Goal: Task Accomplishment & Management: Complete application form

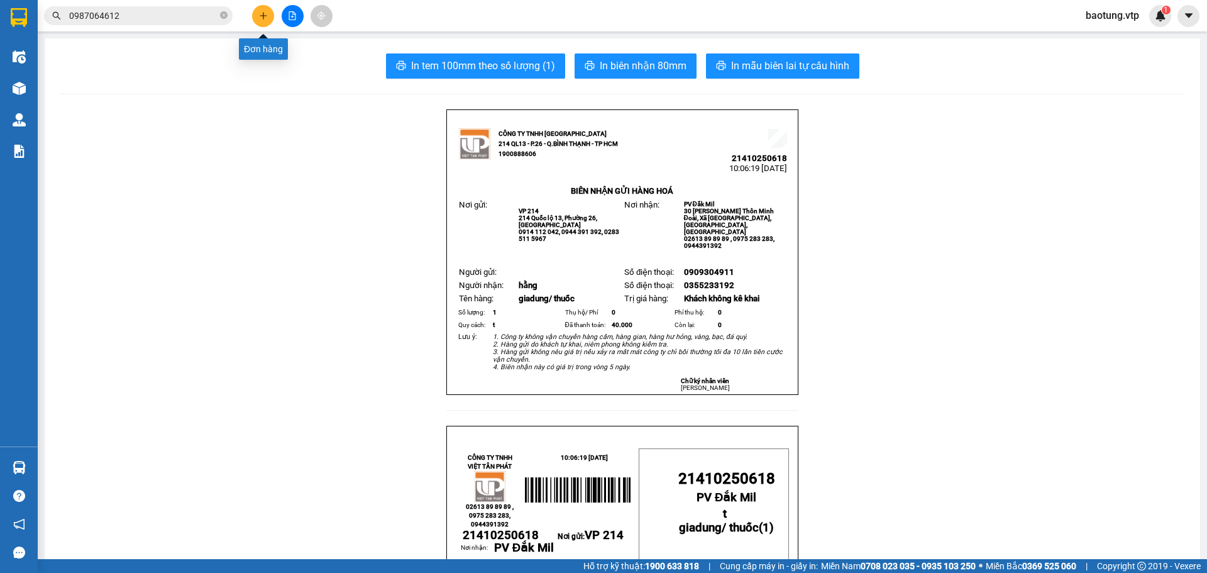
click at [267, 17] on icon "plus" at bounding box center [263, 15] width 9 height 9
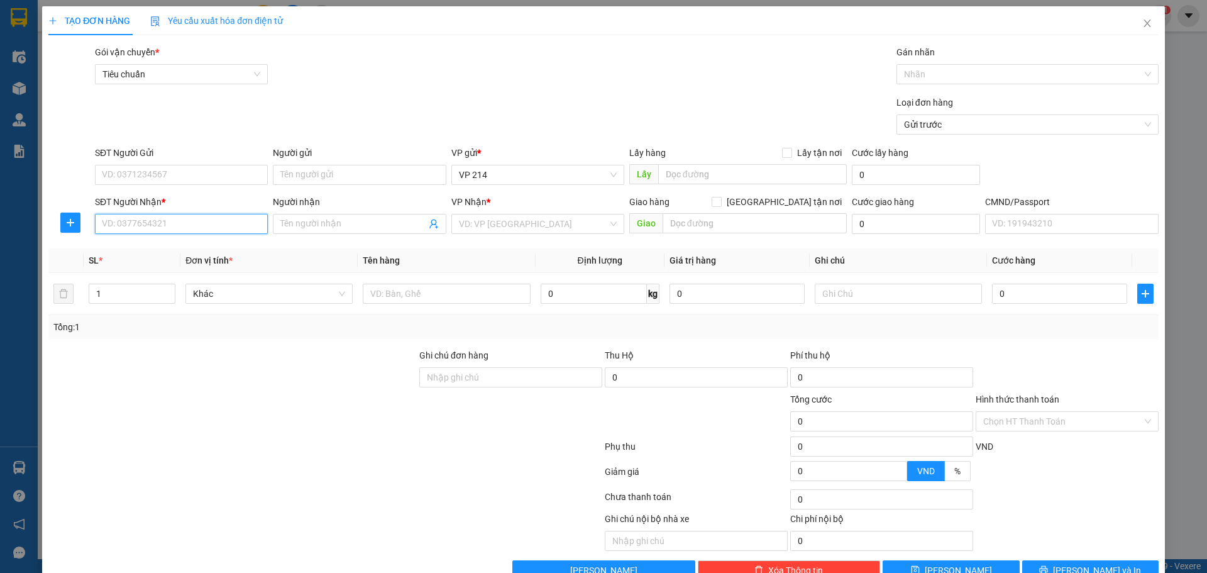
click at [132, 230] on input "SĐT Người Nhận *" at bounding box center [181, 224] width 173 height 20
click at [131, 245] on div "0389639480 - hà" at bounding box center [180, 249] width 157 height 14
type input "0389639480"
type input "hà"
type input "0389639480"
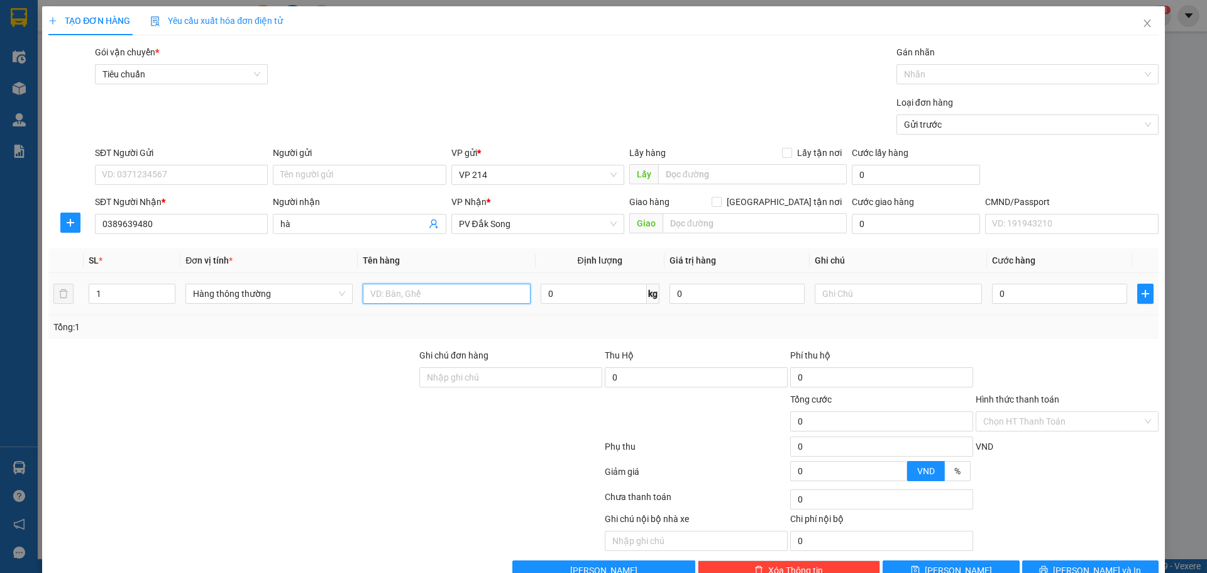
click at [414, 293] on input "text" at bounding box center [446, 294] width 167 height 20
type input "túi"
type input "giày"
type input "3"
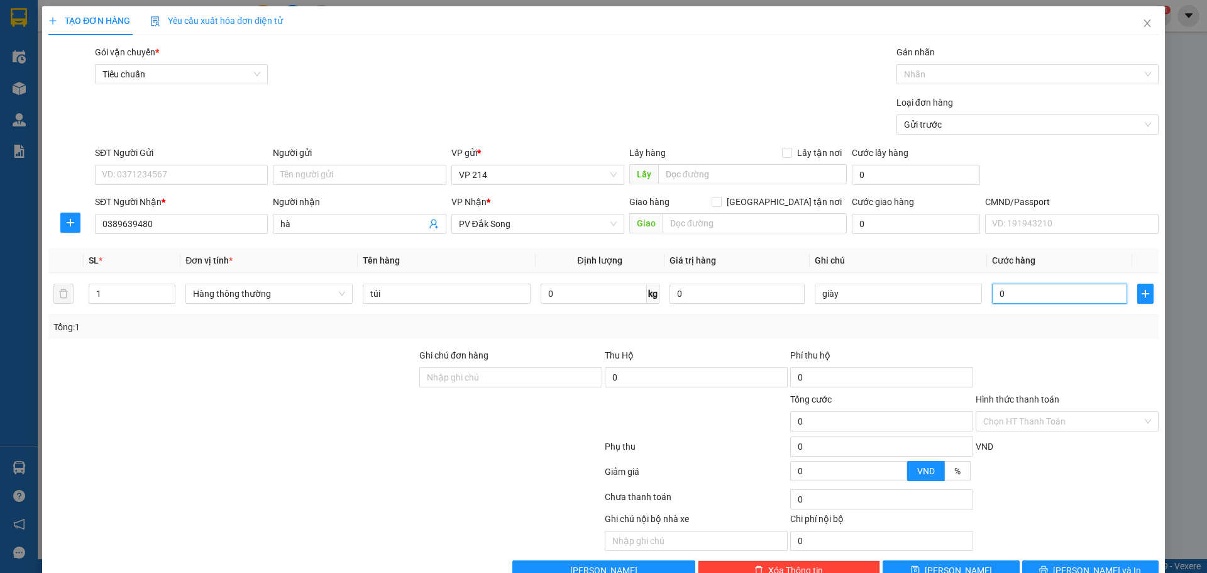
type input "3"
type input "30"
type input "300"
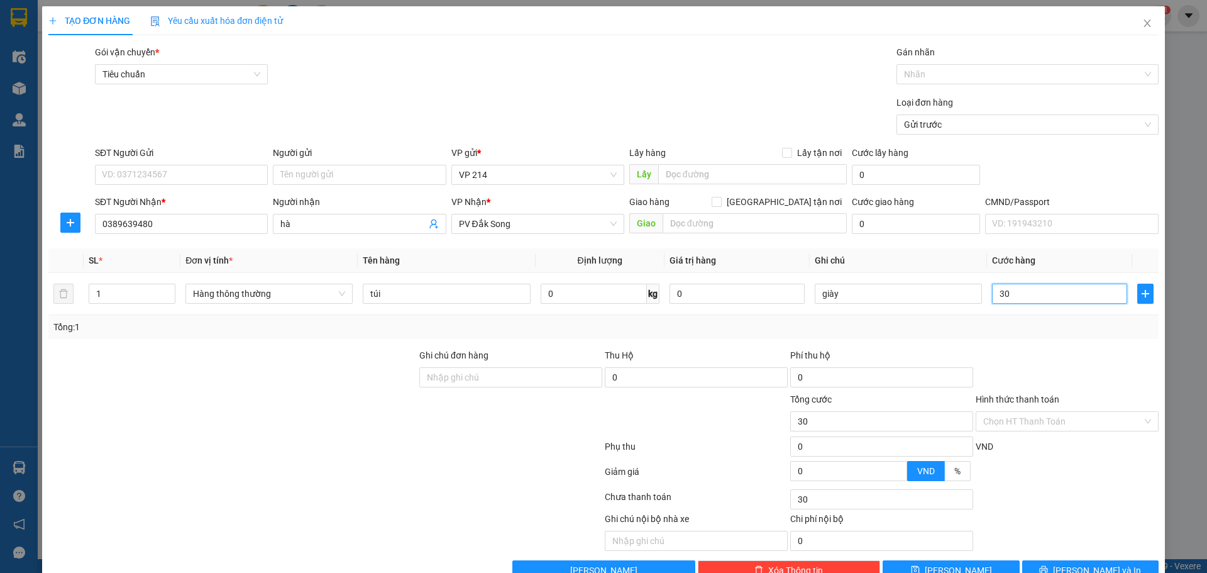
type input "300"
type input "3.000"
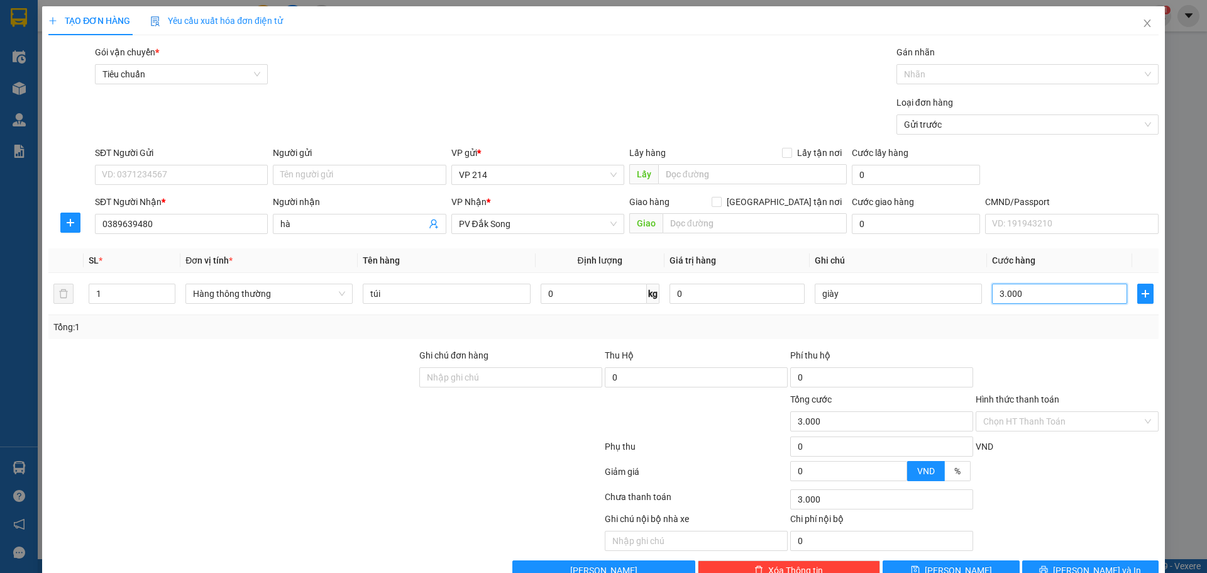
type input "30.000"
click at [1068, 563] on button "[PERSON_NAME] và In" at bounding box center [1090, 570] width 136 height 20
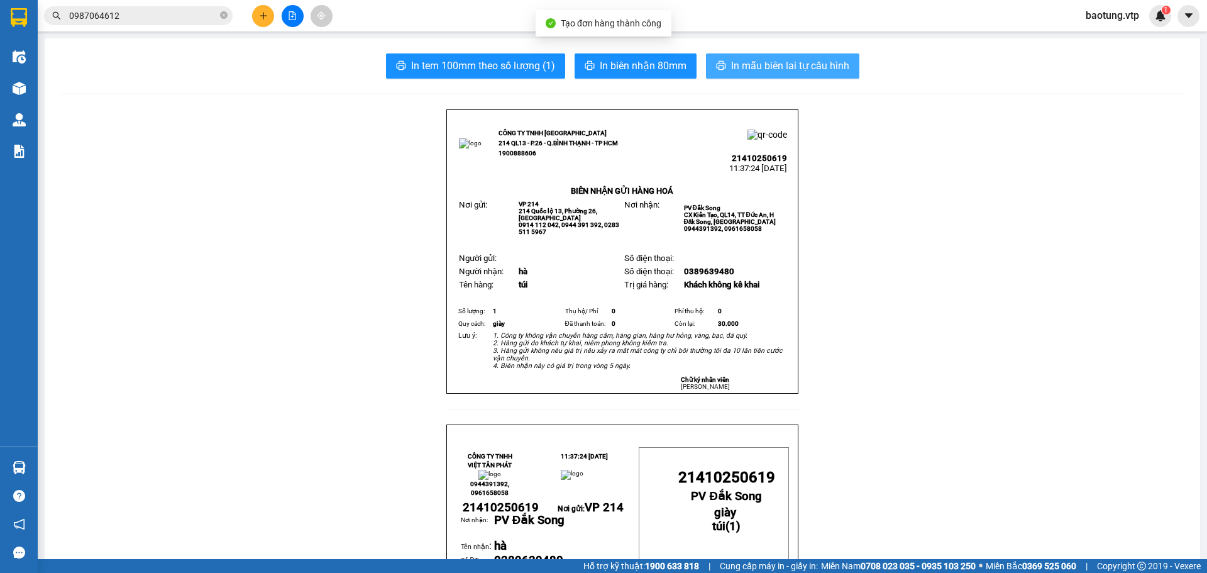
click at [766, 58] on span "In mẫu biên lai tự cấu hình" at bounding box center [790, 66] width 118 height 16
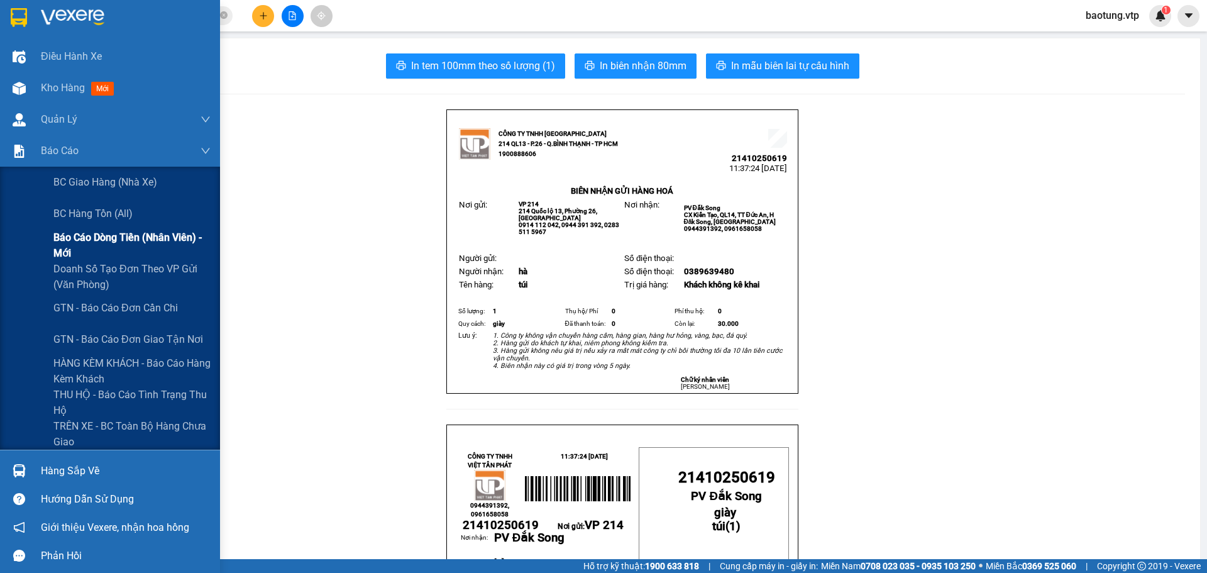
click at [107, 243] on span "Báo cáo dòng tiền (nhân viên) - mới" at bounding box center [131, 244] width 157 height 31
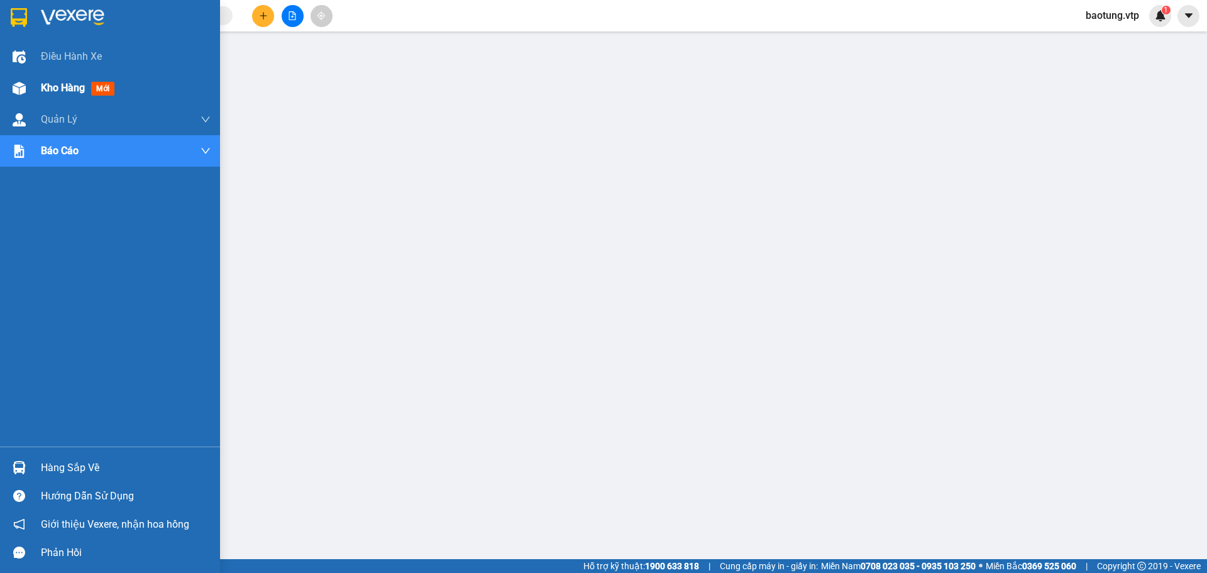
click at [21, 97] on div at bounding box center [19, 88] width 22 height 22
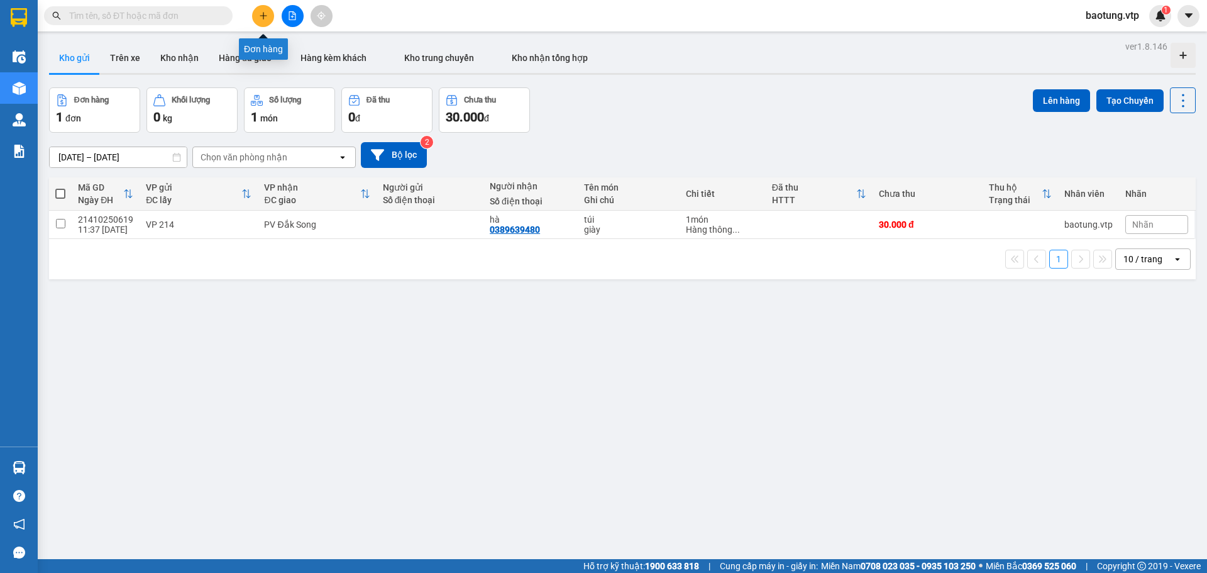
click at [259, 31] on div "Kết quả tìm kiếm ( 0 ) Bộ lọc No Data baotung.vtp 1" at bounding box center [603, 15] width 1207 height 31
click at [260, 23] on button at bounding box center [263, 16] width 22 height 22
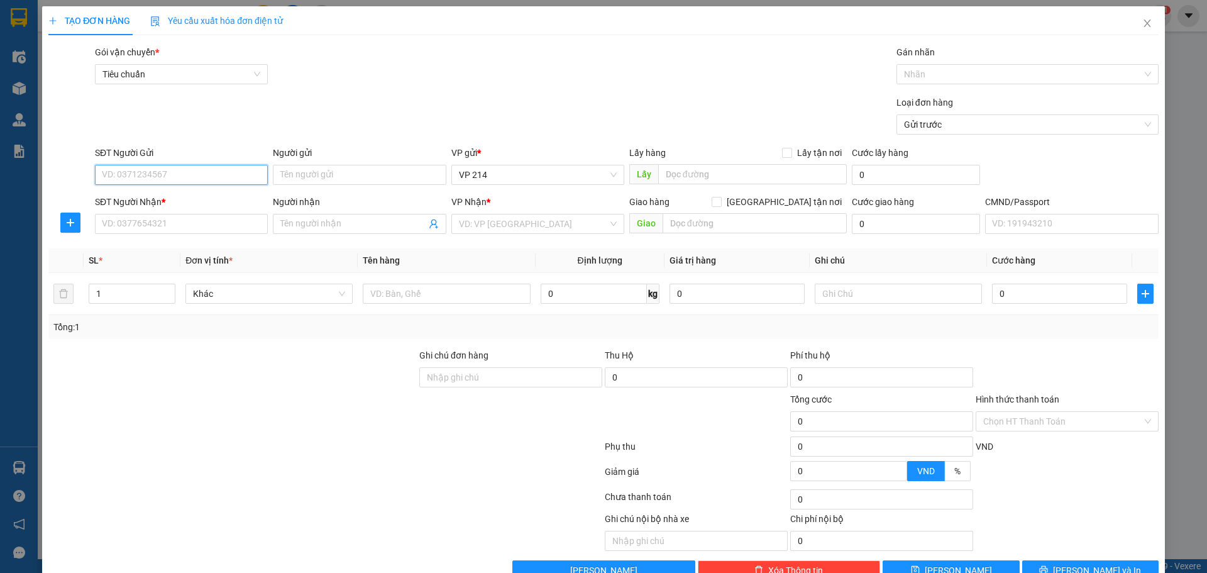
click at [133, 172] on input "SĐT Người Gửi" at bounding box center [181, 175] width 173 height 20
type input "03789"
click at [136, 218] on input "SĐT Người Nhận *" at bounding box center [181, 224] width 173 height 20
type input "39750"
drag, startPoint x: 135, startPoint y: 213, endPoint x: 82, endPoint y: 225, distance: 54.1
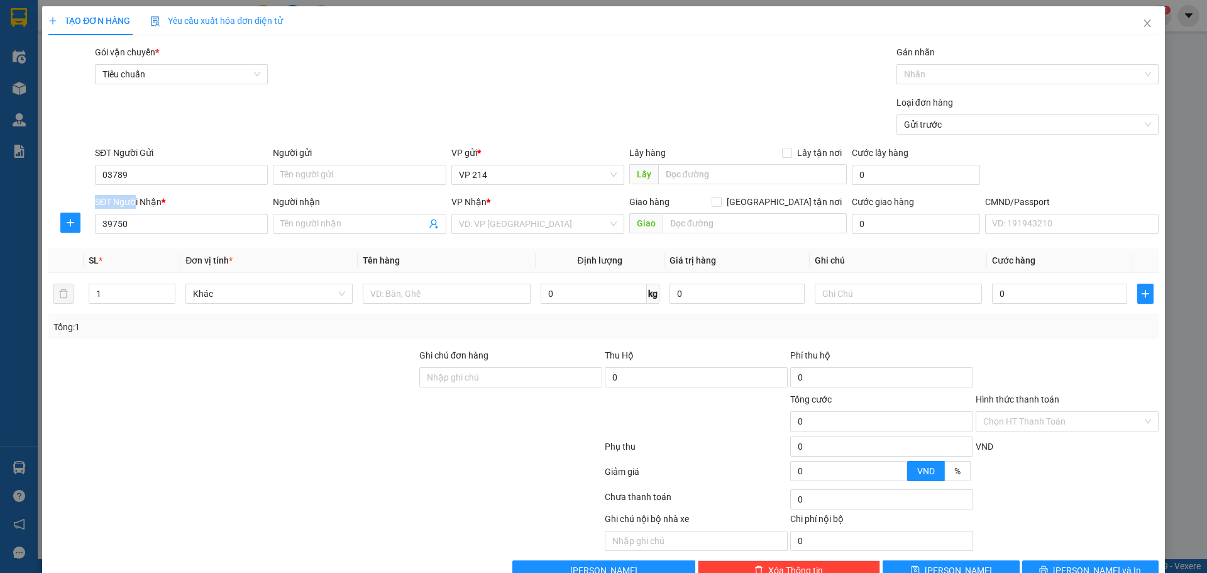
click at [82, 225] on div "SĐT Người Nhận * 39750 Người nhận Tên người nhận VP Nhận * VD: VP Sài Gòn Giao …" at bounding box center [603, 217] width 1113 height 44
drag, startPoint x: 139, startPoint y: 224, endPoint x: 0, endPoint y: 226, distance: 138.9
click at [0, 226] on div "TẠO ĐƠN HÀNG Yêu cầu xuất hóa đơn điện tử Transit Pickup Surcharge Ids Transit …" at bounding box center [603, 286] width 1207 height 573
click at [144, 167] on input "03789" at bounding box center [181, 175] width 173 height 20
paste input "39750"
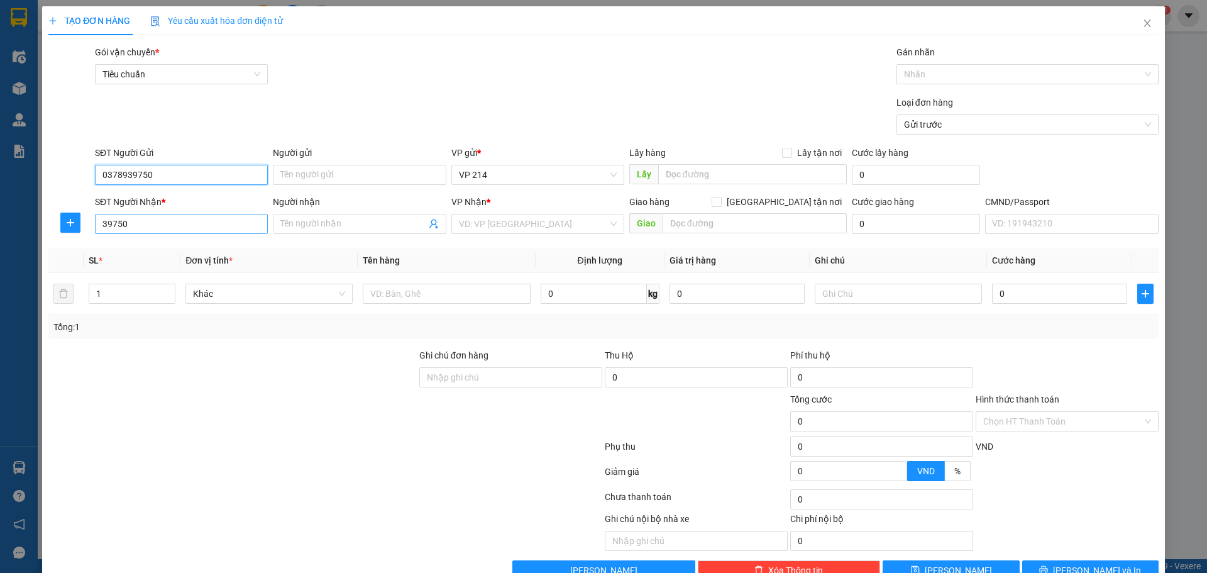
type input "0378939750"
drag, startPoint x: 141, startPoint y: 226, endPoint x: 61, endPoint y: 233, distance: 80.2
click at [70, 232] on div "SĐT Người Nhận * 39750 39750 Người nhận Tên người nhận VP Nhận * VD: VP Sài Gòn…" at bounding box center [603, 217] width 1113 height 44
type input "0916410259"
click at [132, 250] on div "0916410259 - thúy/ok" at bounding box center [180, 249] width 157 height 14
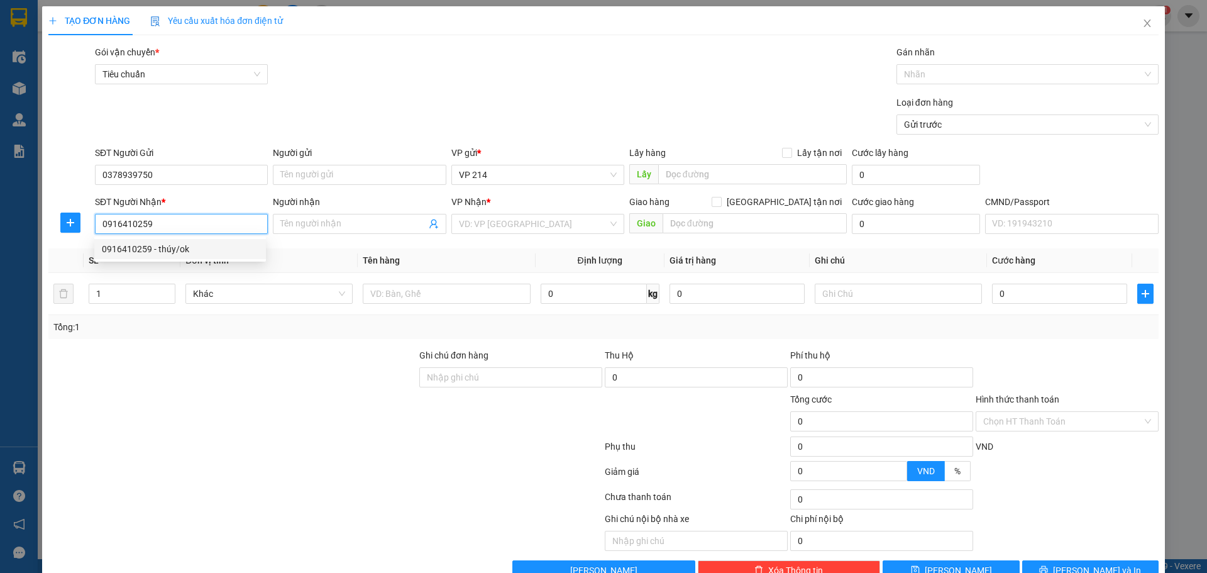
type input "thúy/ok"
type input "0916410259"
click at [361, 224] on input "thúy/ok" at bounding box center [352, 224] width 145 height 14
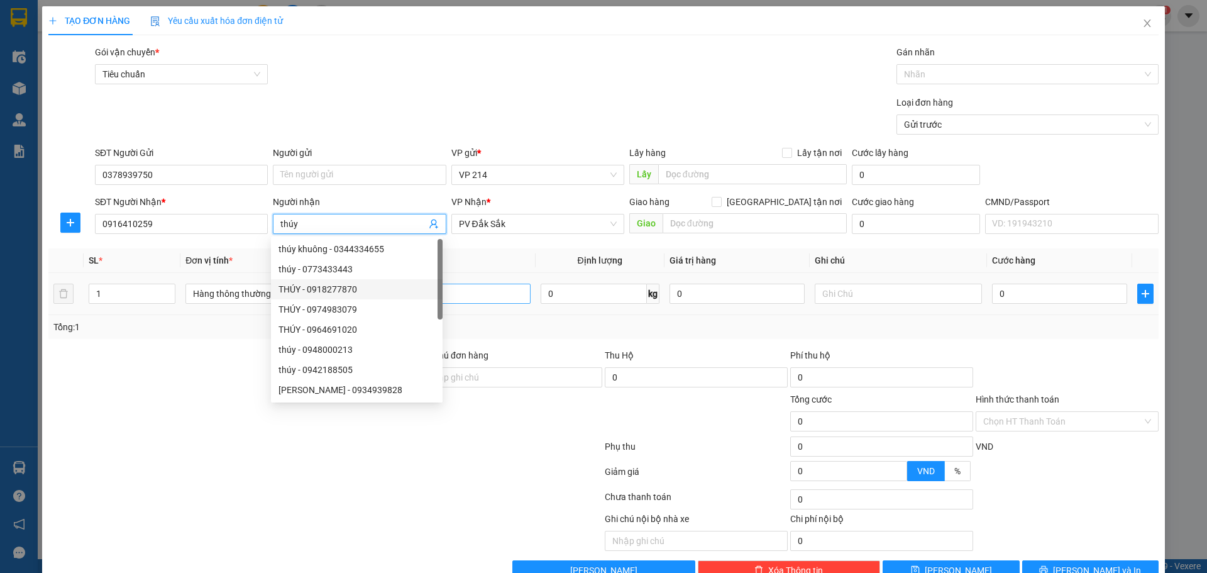
type input "thúy"
click at [472, 292] on input "text" at bounding box center [446, 294] width 167 height 20
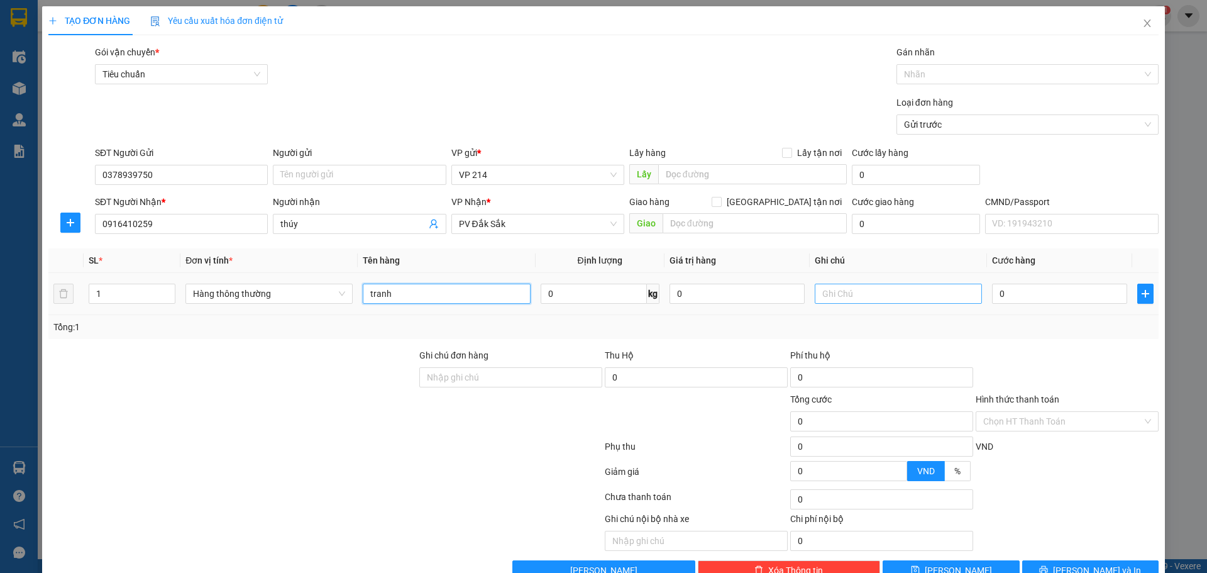
type input "tranh"
click at [839, 289] on input "text" at bounding box center [898, 294] width 167 height 20
type input "tấm"
click at [757, 217] on input "text" at bounding box center [755, 223] width 184 height 20
type input "hư hỏng ko thường"
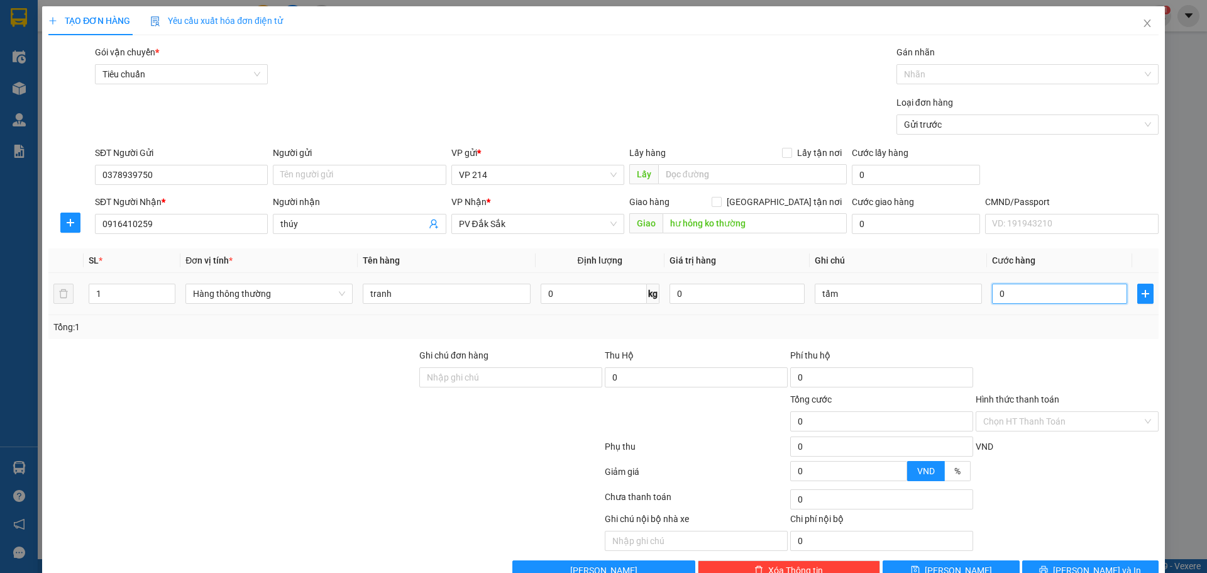
click at [1008, 289] on input "0" at bounding box center [1059, 294] width 135 height 20
type input "7"
type input "70"
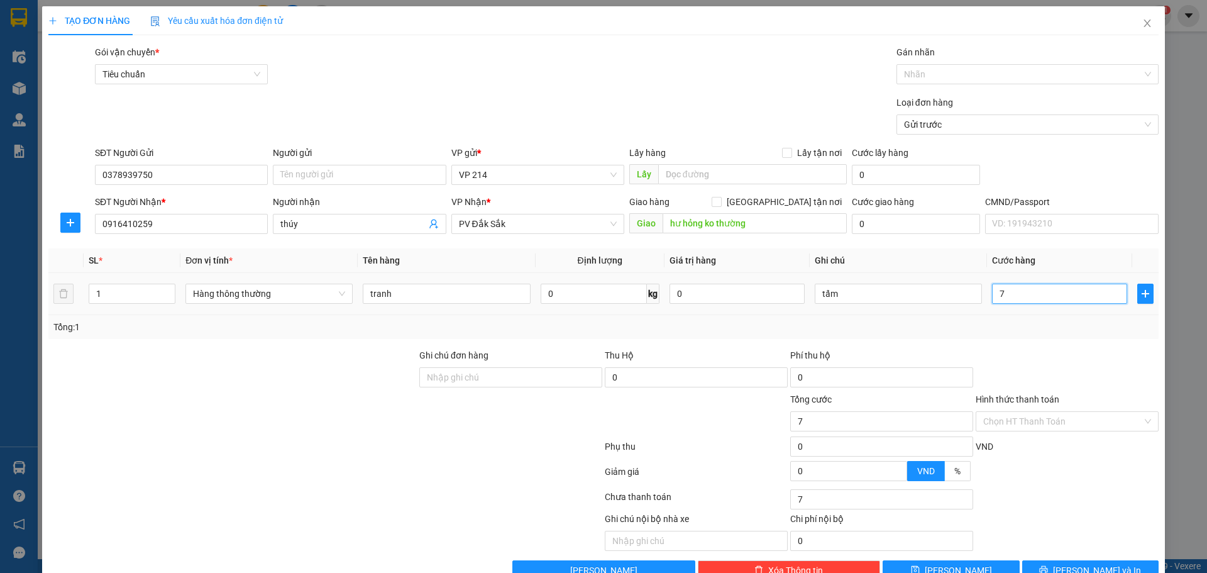
type input "70"
type input "700"
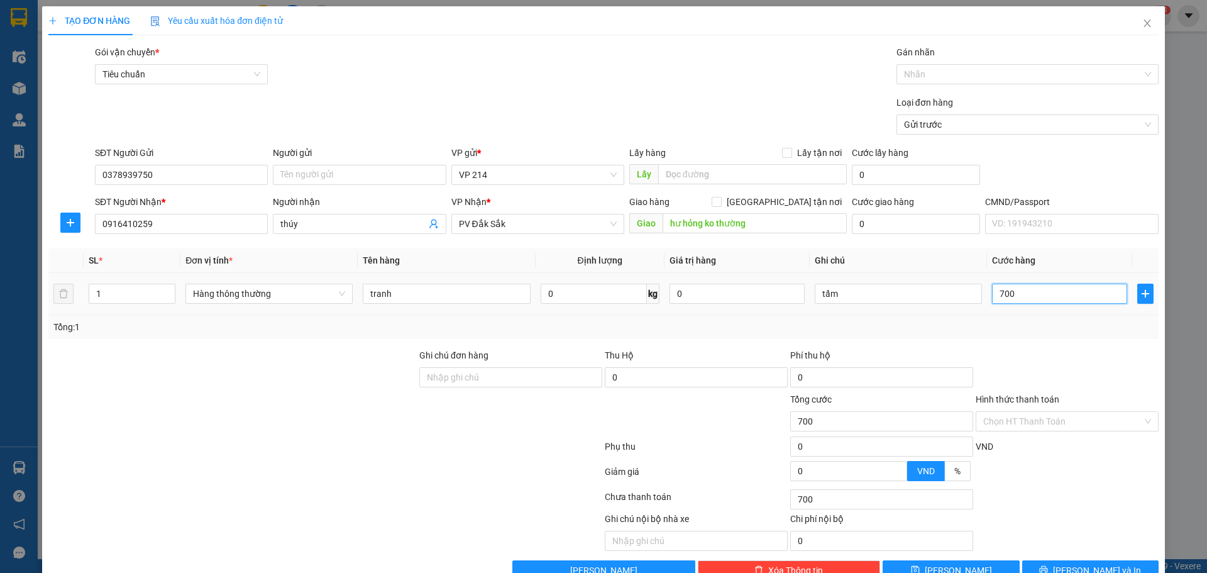
type input "7.000"
type input "70.000"
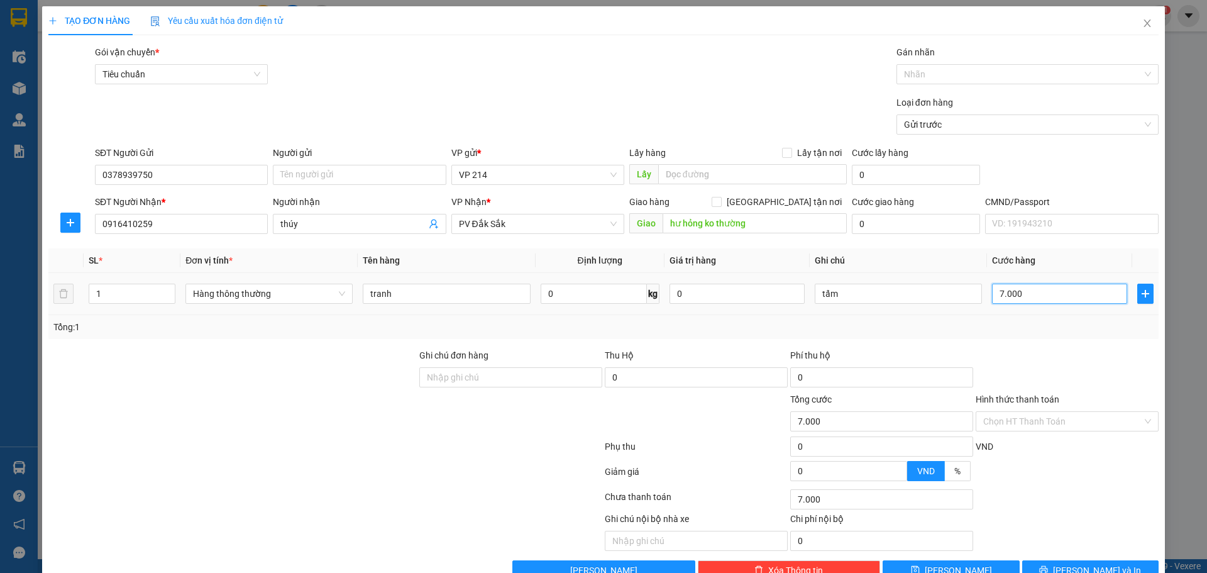
type input "70.000"
click at [1100, 419] on input "Hình thức thanh toán" at bounding box center [1062, 421] width 159 height 19
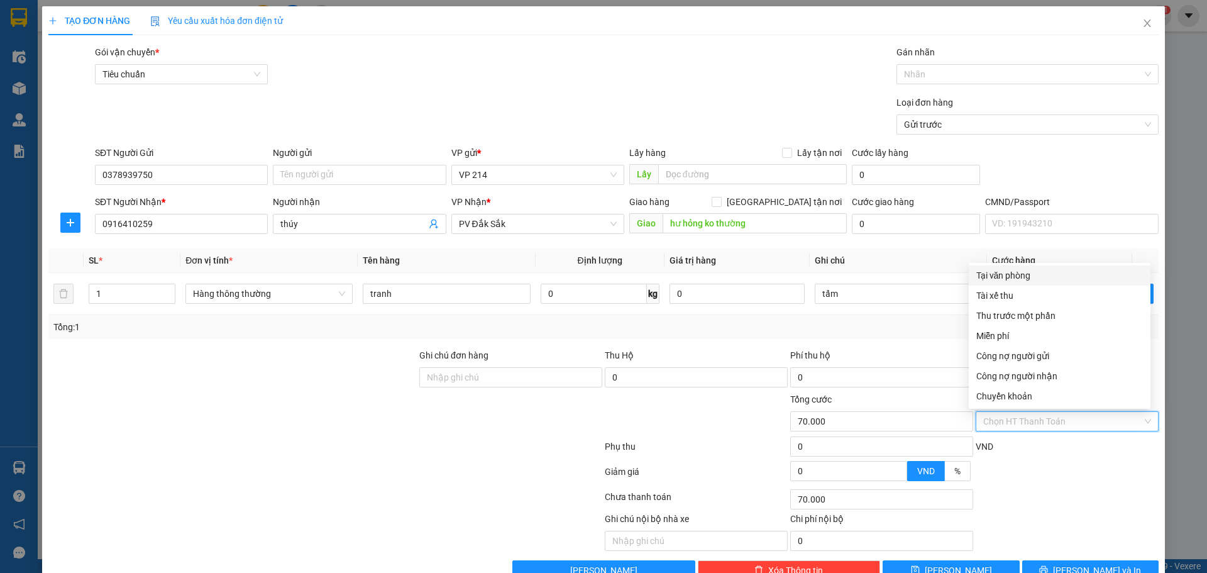
click at [1009, 271] on div "Tại văn phòng" at bounding box center [1059, 275] width 167 height 14
type input "0"
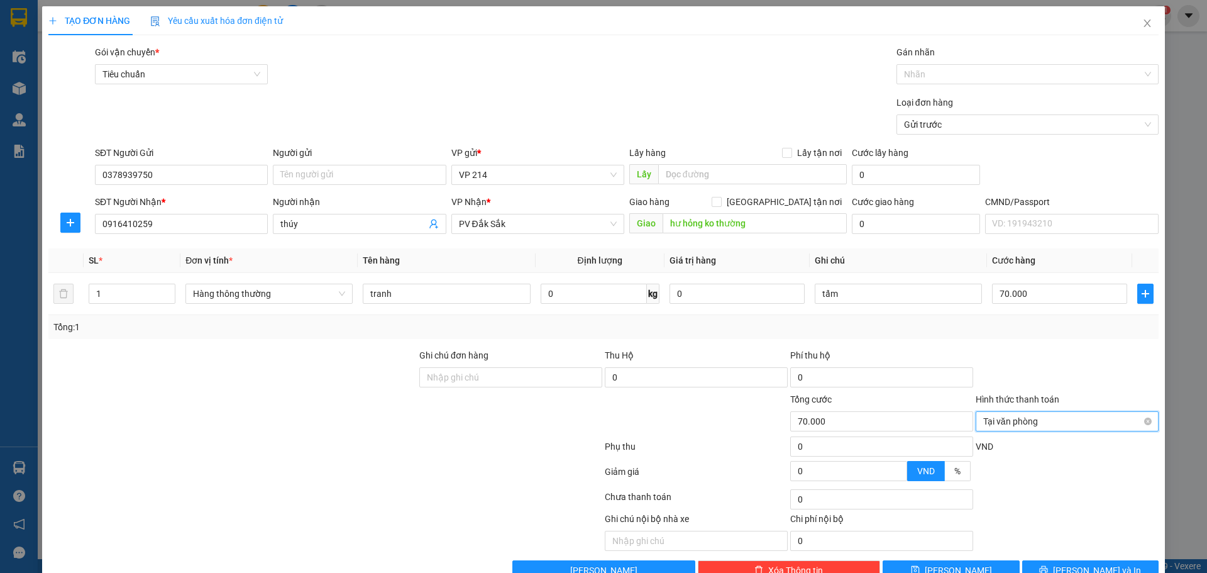
click at [1028, 417] on span "Tại văn phòng" at bounding box center [1067, 421] width 168 height 19
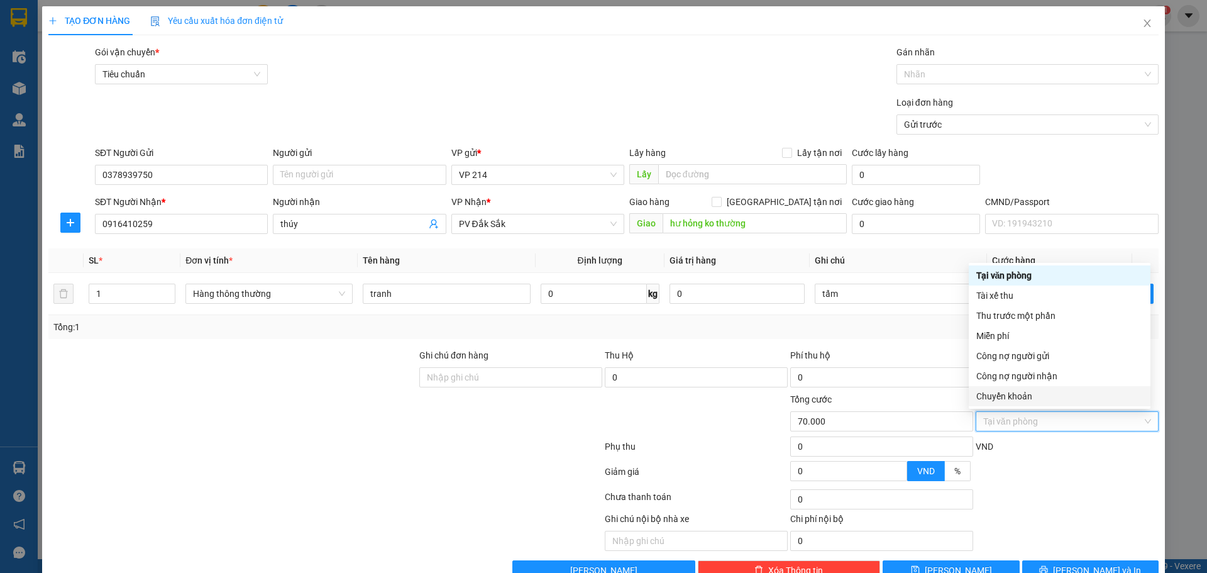
click at [1071, 395] on div "Chuyển khoản" at bounding box center [1059, 396] width 167 height 14
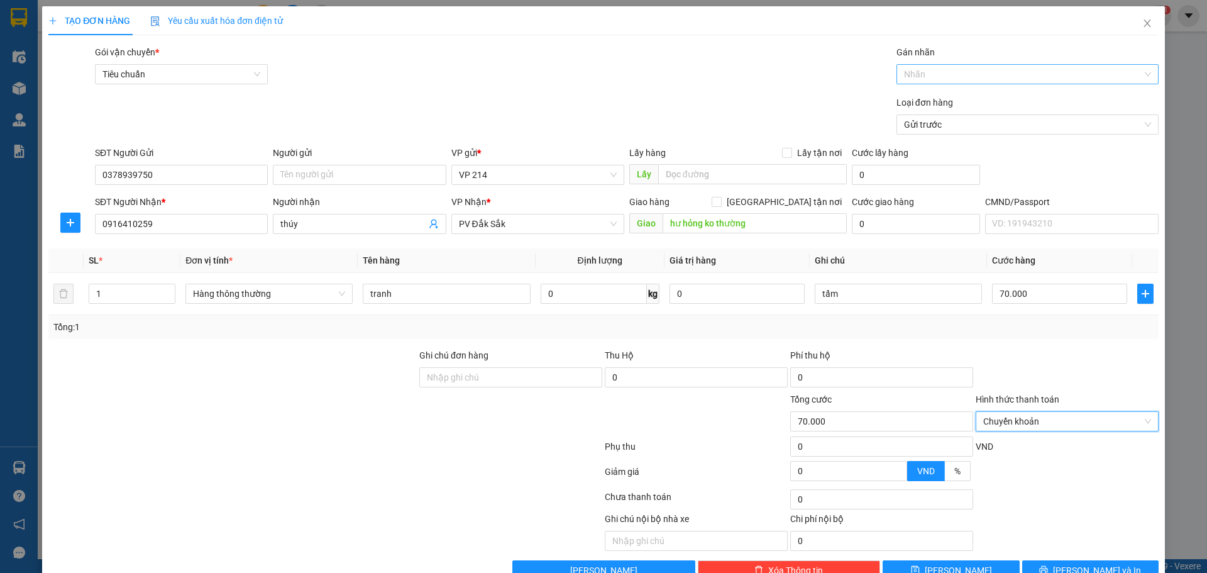
click at [942, 72] on div at bounding box center [1021, 74] width 243 height 15
type input "39"
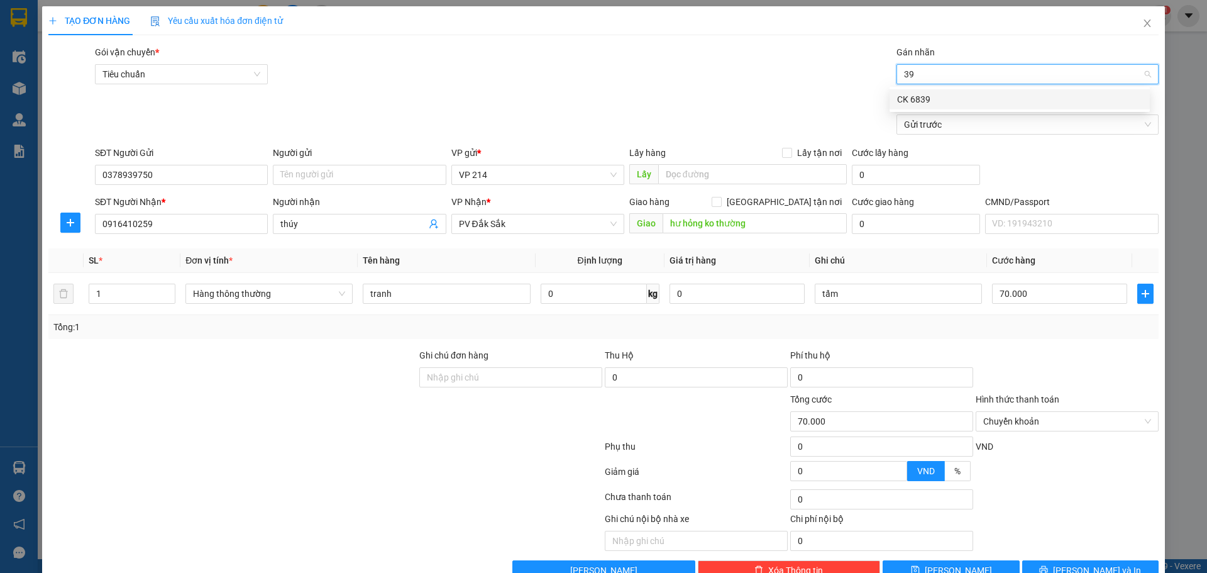
click at [967, 107] on div "CK 6839" at bounding box center [1019, 99] width 260 height 20
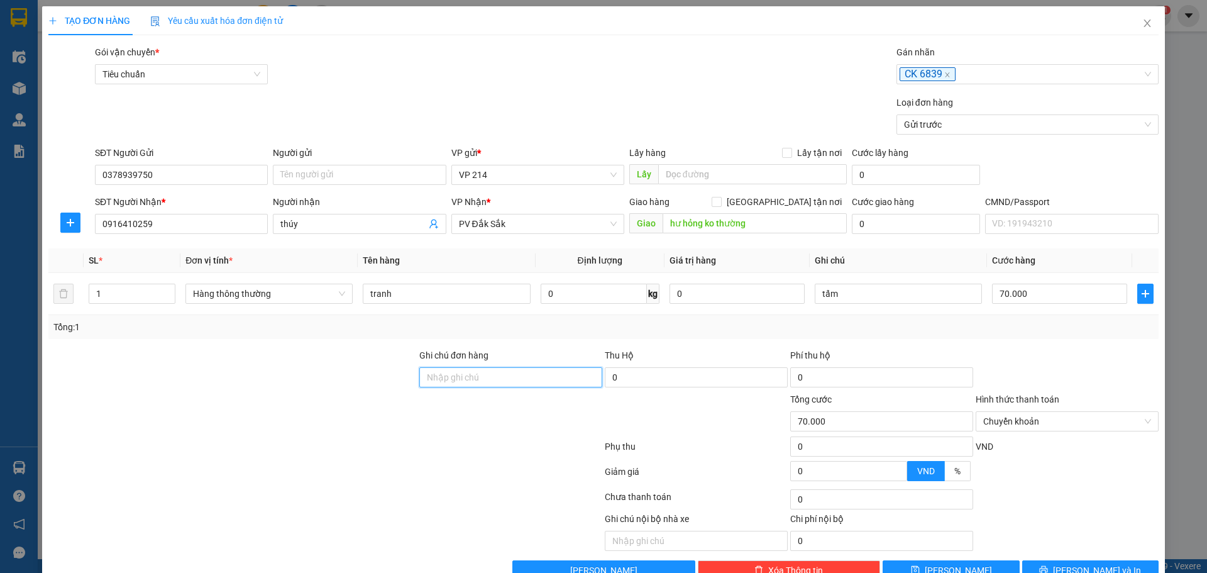
click at [487, 383] on input "Ghi chú đơn hàng" at bounding box center [510, 377] width 183 height 20
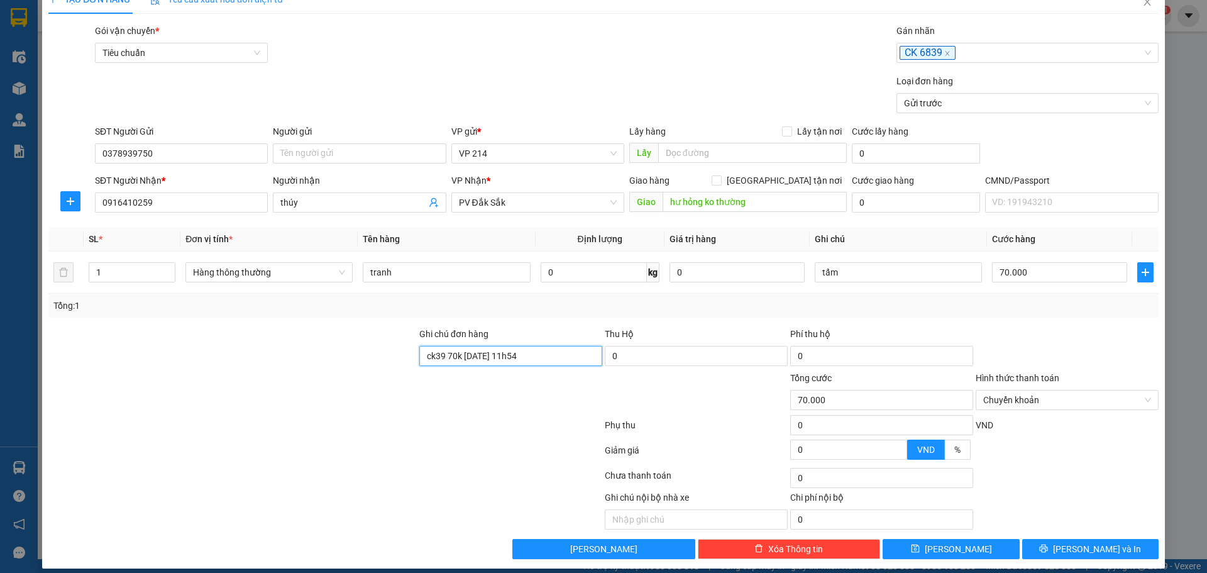
scroll to position [32, 0]
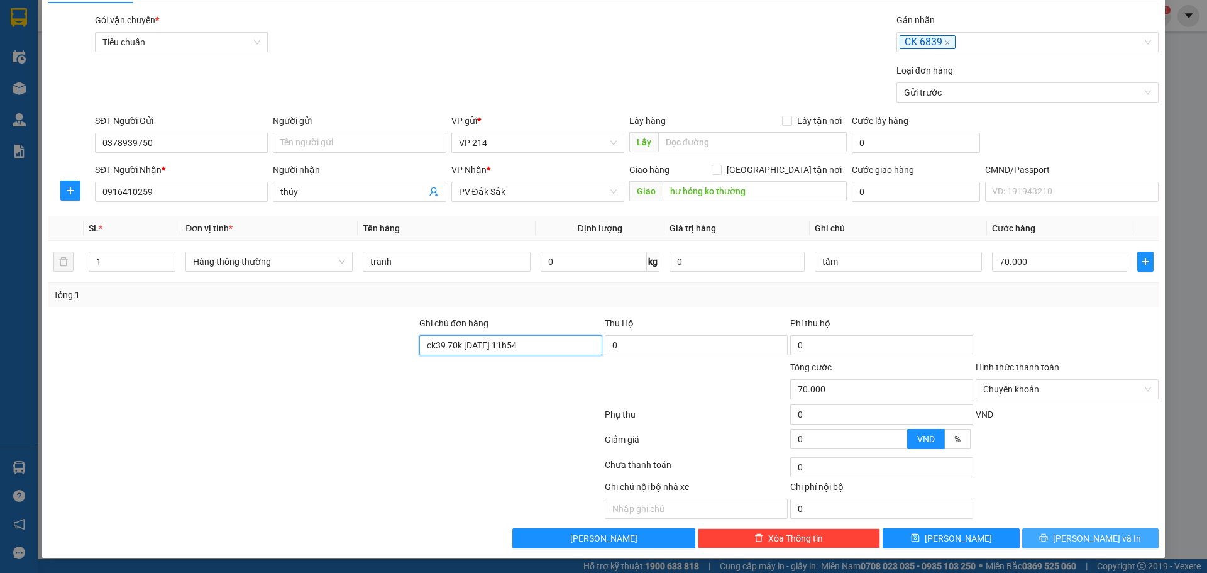
type input "ck39 70k 12/10 11h54"
click at [1089, 542] on span "[PERSON_NAME] và In" at bounding box center [1097, 538] width 88 height 14
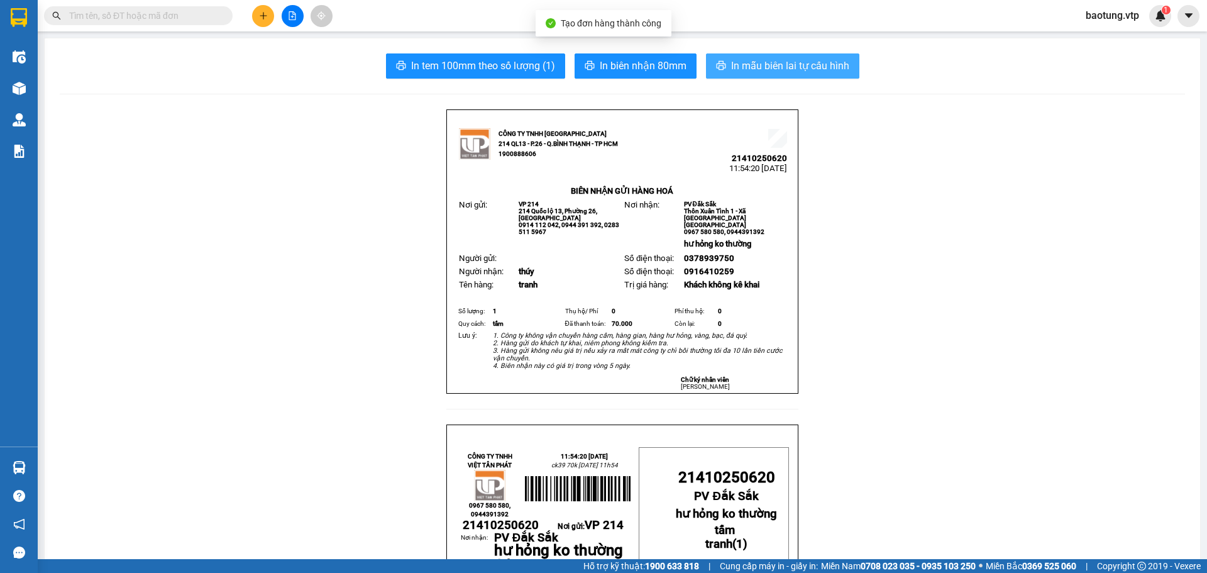
click at [854, 67] on button "In mẫu biên lai tự cấu hình" at bounding box center [782, 65] width 153 height 25
